Goal: Task Accomplishment & Management: Manage account settings

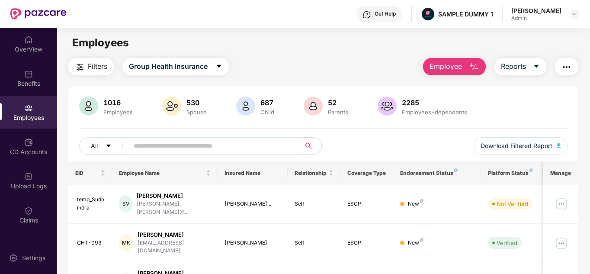
click at [29, 52] on div "OverView" at bounding box center [28, 49] width 57 height 9
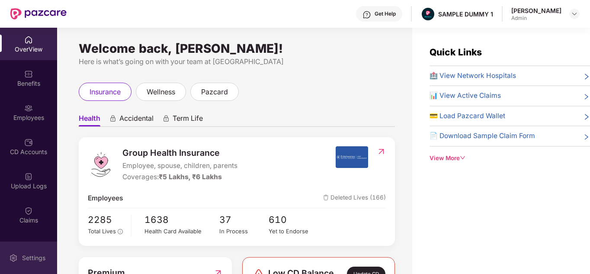
click at [23, 256] on div "Settings" at bounding box center [33, 257] width 29 height 9
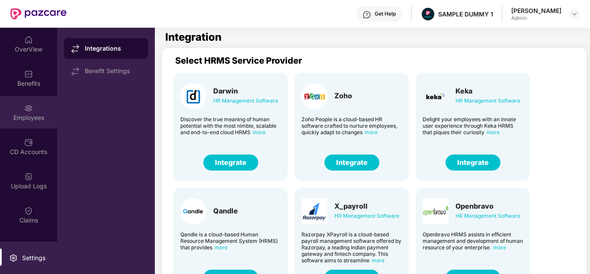
click at [34, 106] on div "Employees" at bounding box center [28, 112] width 57 height 32
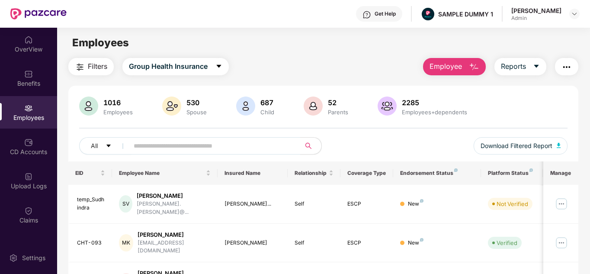
click at [450, 71] on span "Employee" at bounding box center [445, 66] width 32 height 11
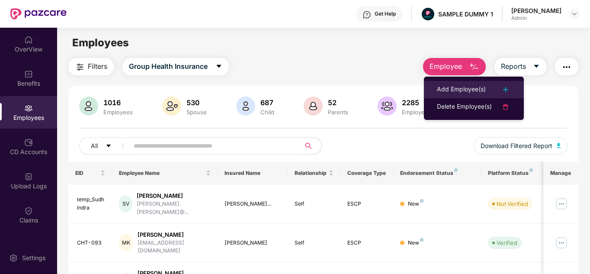
click at [459, 85] on div "Add Employee(s)" at bounding box center [461, 89] width 49 height 10
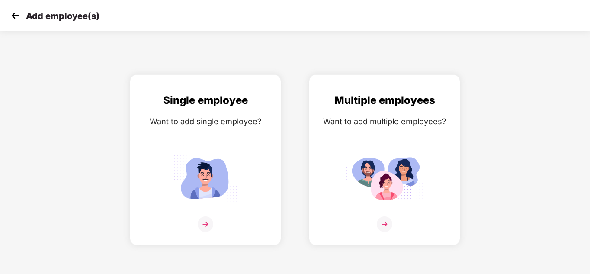
click at [12, 16] on img at bounding box center [15, 15] width 13 height 13
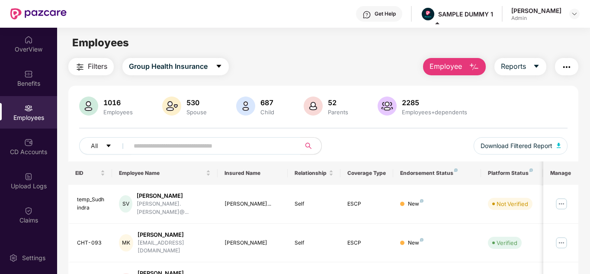
click at [460, 66] on span "Employee" at bounding box center [445, 66] width 32 height 11
click at [86, 73] on button "Filters" at bounding box center [90, 66] width 45 height 17
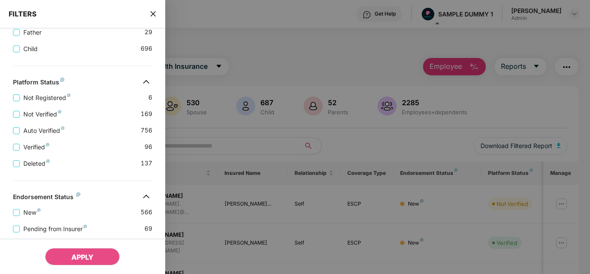
scroll to position [231, 0]
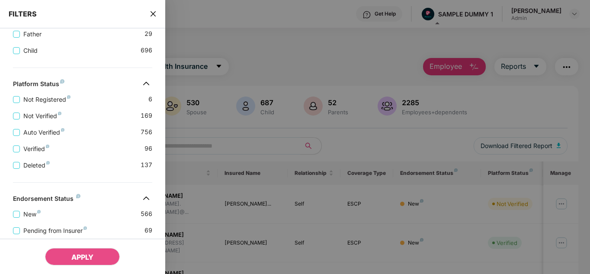
click at [151, 13] on icon "close" at bounding box center [153, 13] width 7 height 7
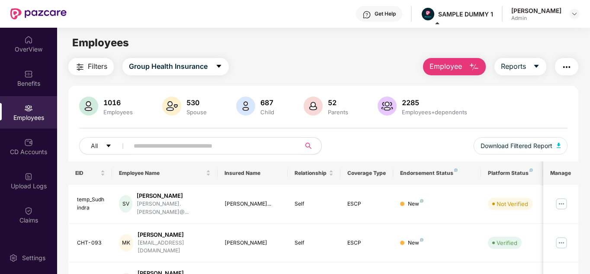
click at [571, 68] on img "button" at bounding box center [566, 67] width 10 height 10
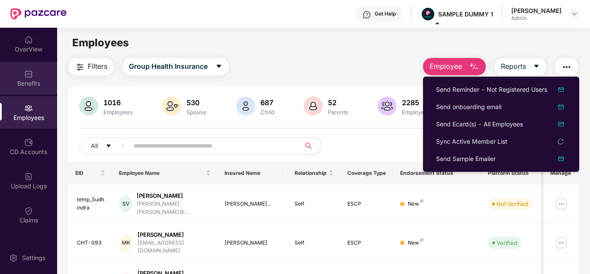
click at [27, 88] on div "Benefits" at bounding box center [28, 78] width 57 height 32
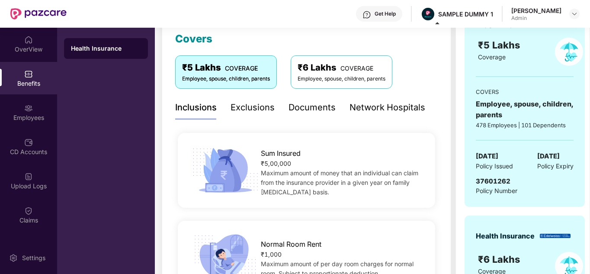
scroll to position [123, 0]
click at [13, 106] on div "Employees" at bounding box center [28, 112] width 57 height 32
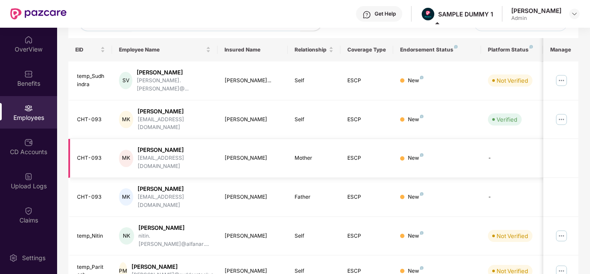
scroll to position [0, 0]
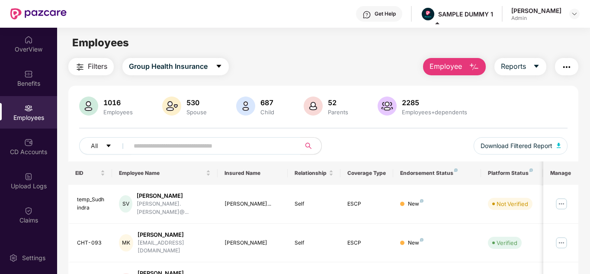
click at [384, 19] on div "Get Help" at bounding box center [379, 14] width 46 height 16
click at [284, 67] on div "Filters Group Health Insurance Employee Reports" at bounding box center [323, 66] width 510 height 17
click at [12, 82] on div "Benefits" at bounding box center [28, 83] width 57 height 9
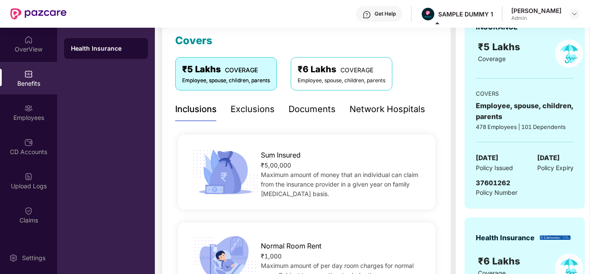
scroll to position [130, 0]
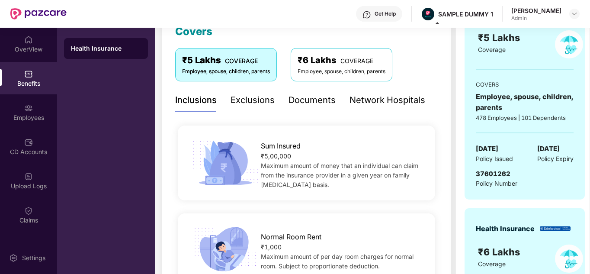
click at [307, 91] on div "Documents" at bounding box center [311, 100] width 47 height 24
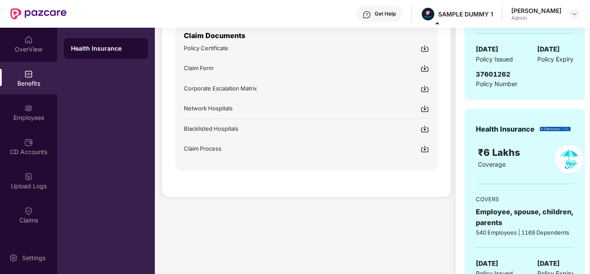
scroll to position [230, 0]
click at [385, 22] on div "Get Help SAMPLE DUMMY 1 [PERSON_NAME] Admin" at bounding box center [323, 14] width 513 height 28
click at [393, 15] on div "Get Help" at bounding box center [384, 13] width 21 height 7
click at [253, 251] on div "₹ 4,566.00 Shared C.D balance view details Covers ₹5 Lakhs COVERAGE Employee, s…" at bounding box center [306, 76] width 289 height 497
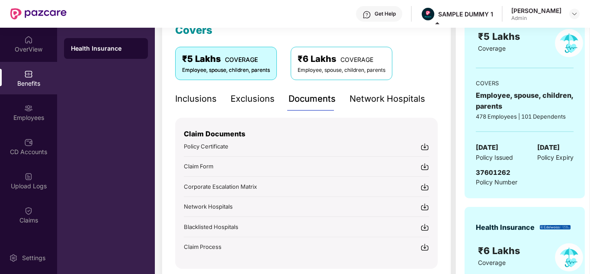
scroll to position [85, 0]
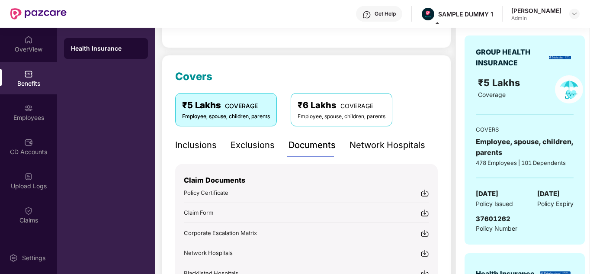
click at [389, 145] on div "Network Hospitals" at bounding box center [387, 144] width 76 height 13
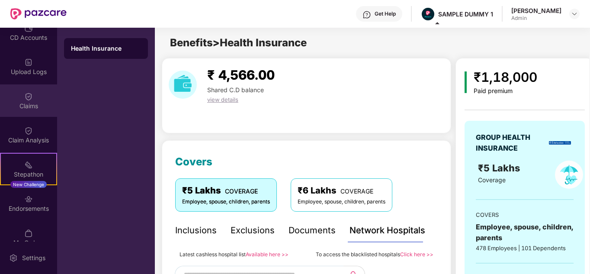
scroll to position [114, 0]
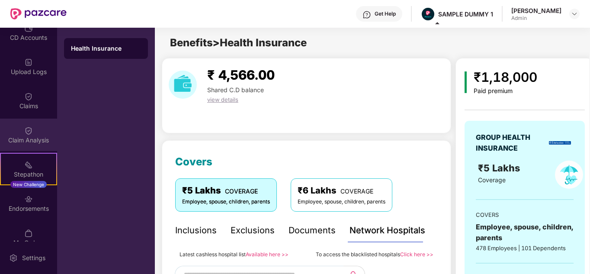
click at [30, 131] on img at bounding box center [28, 130] width 9 height 9
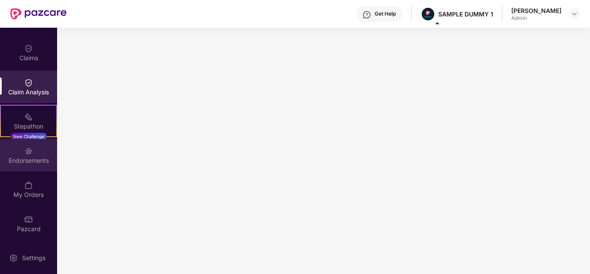
scroll to position [162, 0]
